Goal: Use online tool/utility: Utilize a website feature to perform a specific function

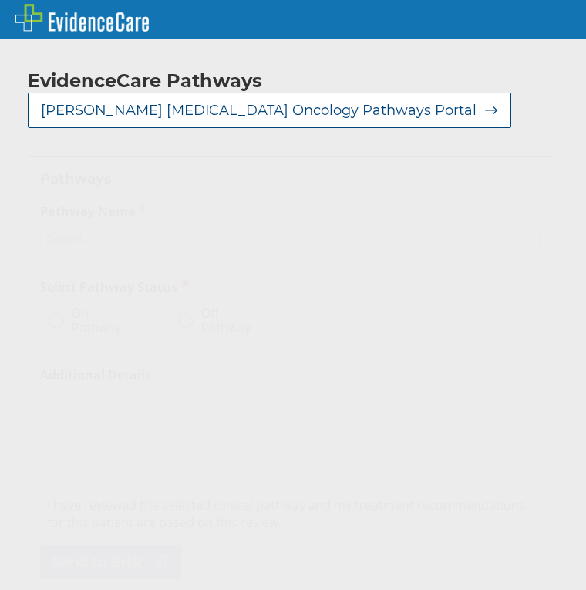
click at [77, 230] on div "Select..." at bounding box center [71, 238] width 44 height 17
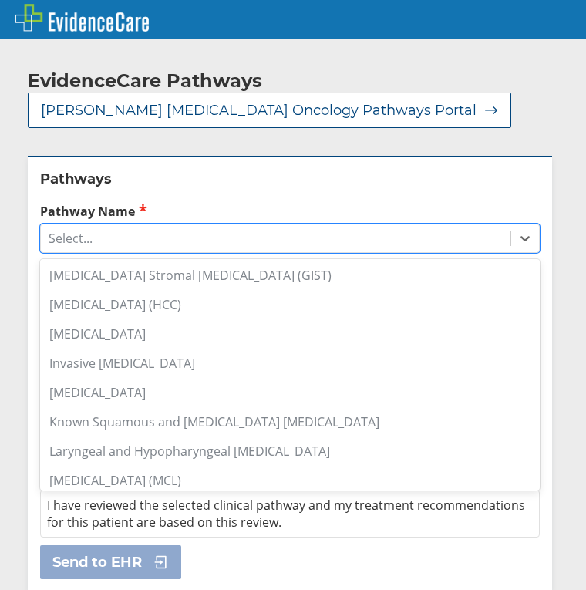
scroll to position [772, 0]
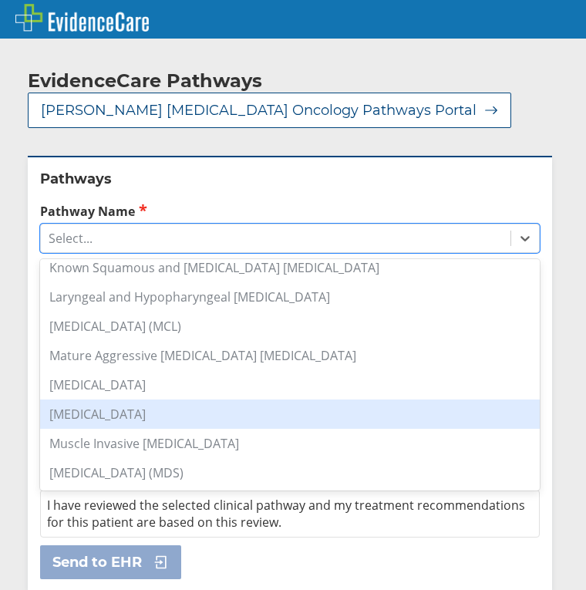
click at [216, 405] on div "[MEDICAL_DATA]" at bounding box center [290, 414] width 500 height 29
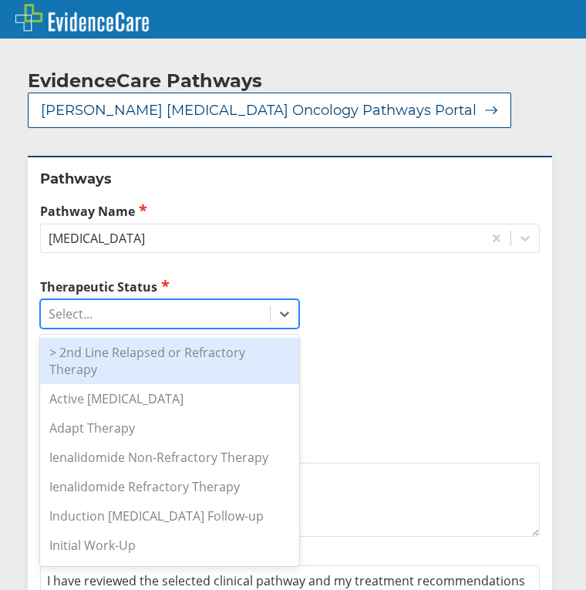
click at [211, 301] on div "Select..." at bounding box center [155, 314] width 229 height 26
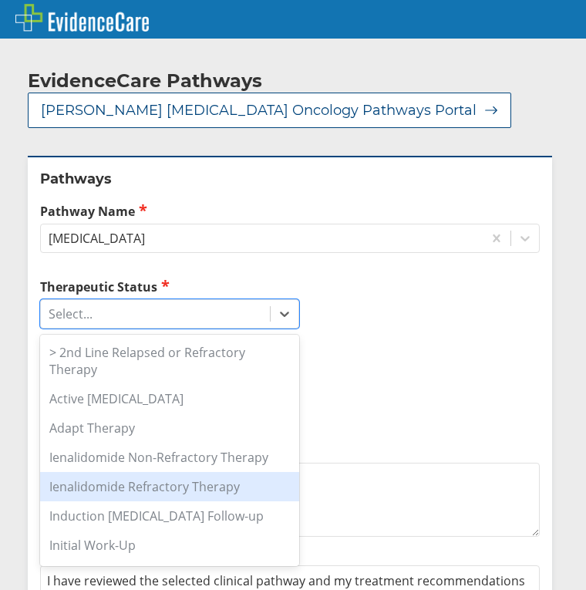
click at [196, 474] on div "Ienalidomide Refractory Therapy" at bounding box center [169, 486] width 259 height 29
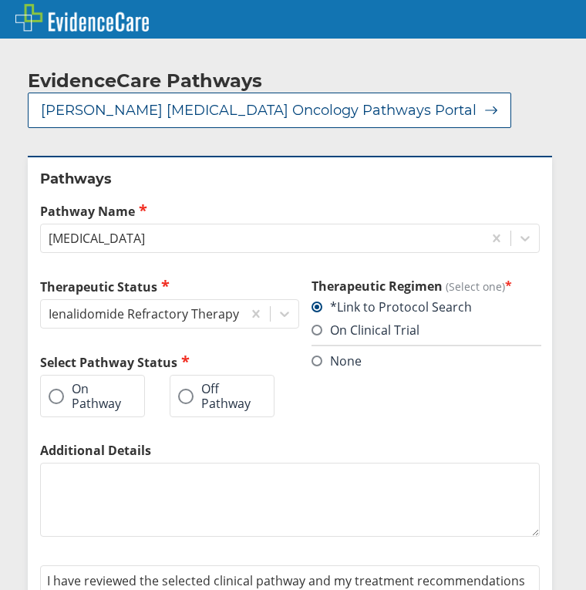
click at [65, 382] on label "On Pathway" at bounding box center [85, 396] width 73 height 29
click at [0, 0] on input "On Pathway" at bounding box center [0, 0] width 0 height 0
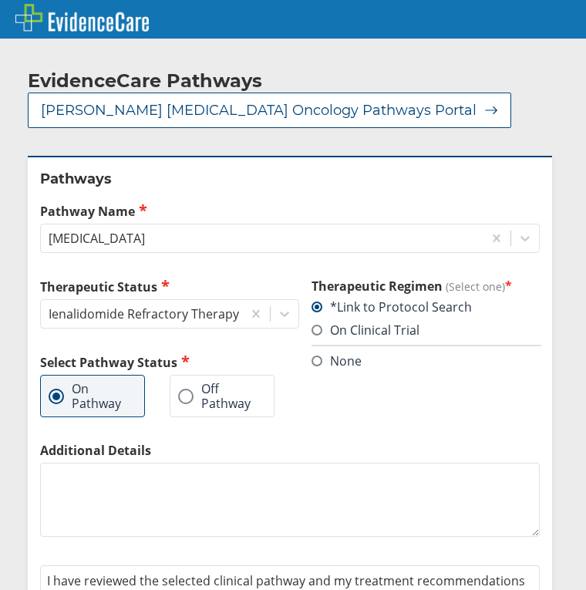
scroll to position [67, 0]
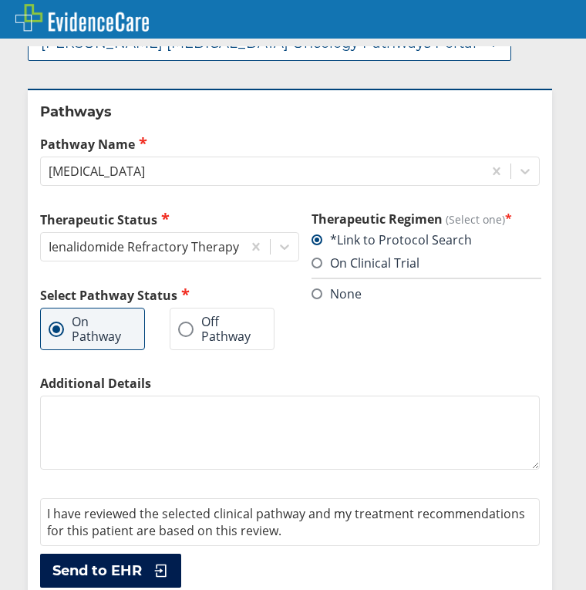
click at [130, 562] on span "Send to EHR" at bounding box center [97, 571] width 90 height 19
